Goal: Check status: Check status

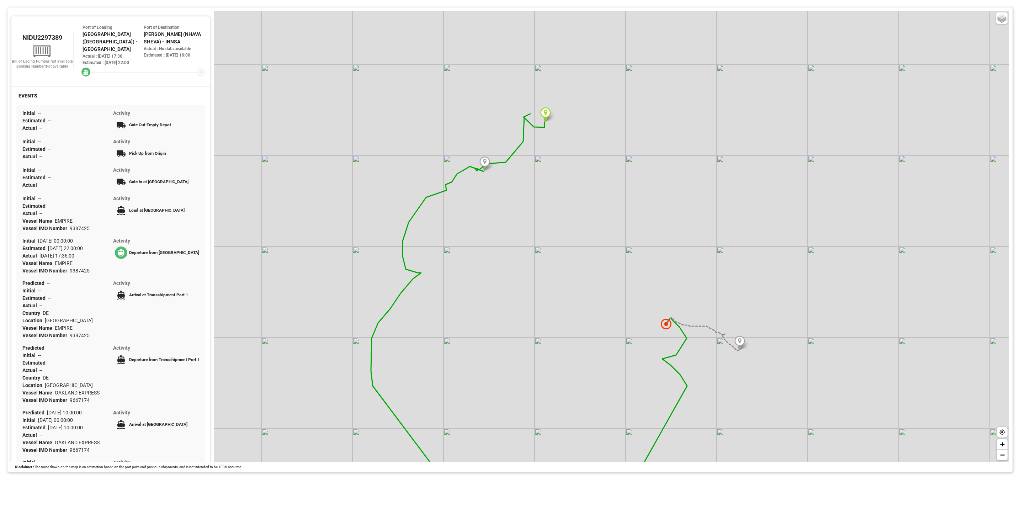
scroll to position [158, 0]
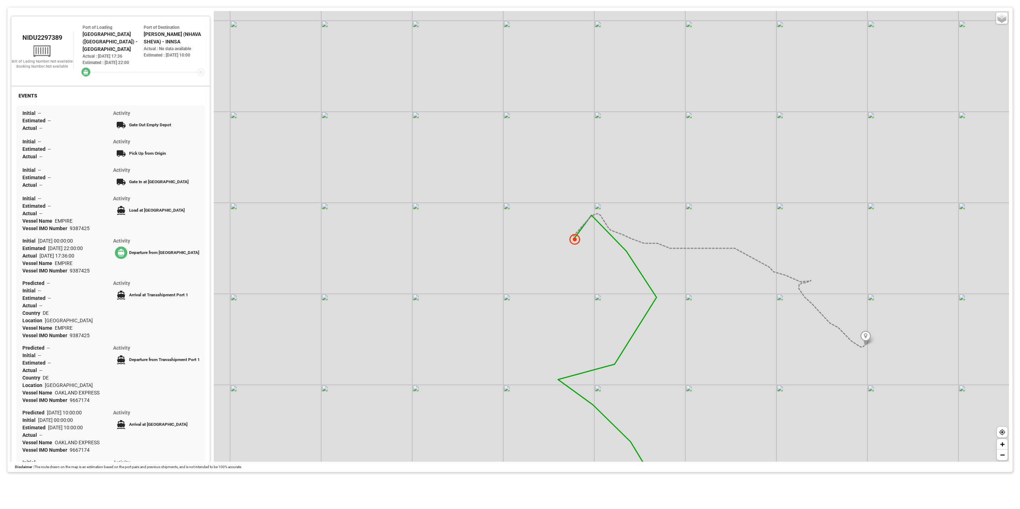
scroll to position [158, 0]
